Goal: Book appointment/travel/reservation

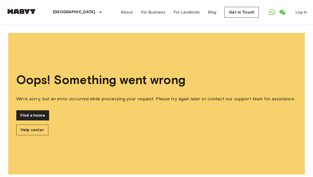
click at [27, 11] on img at bounding box center [21, 11] width 31 height 5
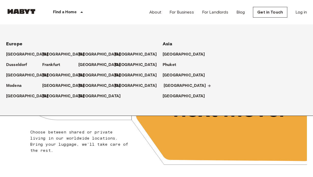
click at [172, 86] on p "[GEOGRAPHIC_DATA]" at bounding box center [185, 86] width 43 height 6
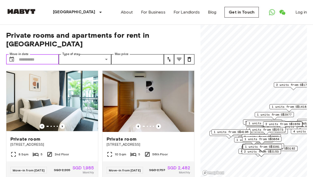
click at [21, 54] on input "Move-in date" at bounding box center [39, 59] width 40 height 10
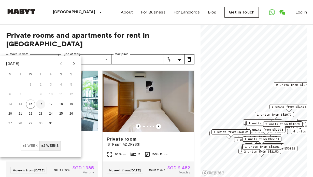
click at [41, 103] on button "16" at bounding box center [40, 104] width 9 height 9
type input "**********"
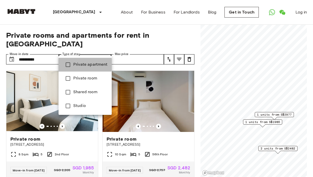
click at [80, 64] on span "Private apartment" at bounding box center [90, 65] width 34 height 6
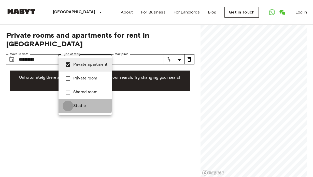
type input "**********"
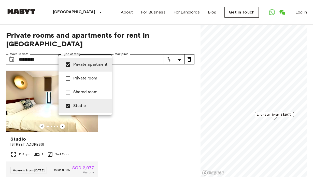
click at [136, 84] on div at bounding box center [156, 88] width 313 height 177
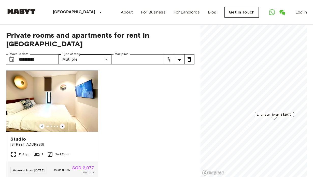
click at [63, 124] on icon "Previous image" at bounding box center [62, 126] width 5 height 5
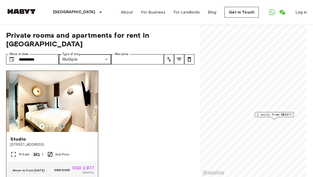
click at [63, 124] on icon "Previous image" at bounding box center [62, 126] width 5 height 5
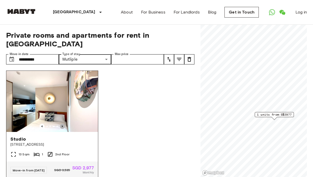
click at [63, 124] on icon "Previous image" at bounding box center [62, 126] width 5 height 5
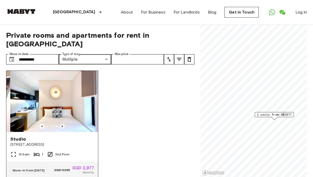
click at [63, 124] on icon "Previous image" at bounding box center [62, 126] width 5 height 5
